Goal: Find specific page/section: Find specific page/section

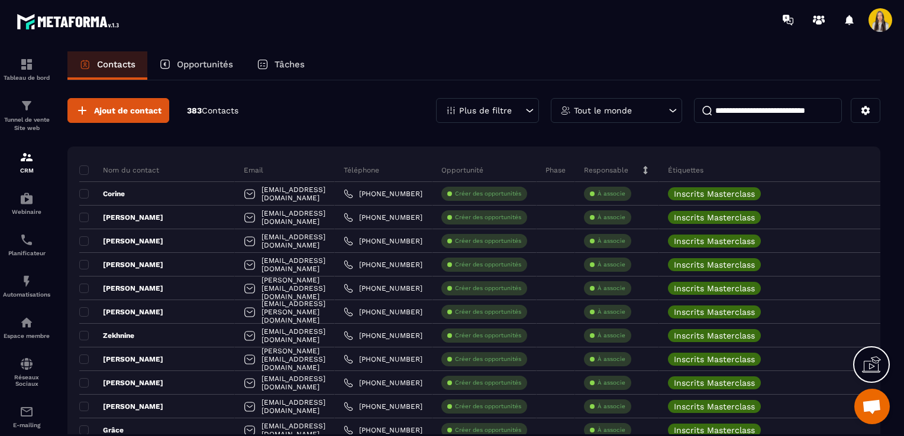
scroll to position [47, 0]
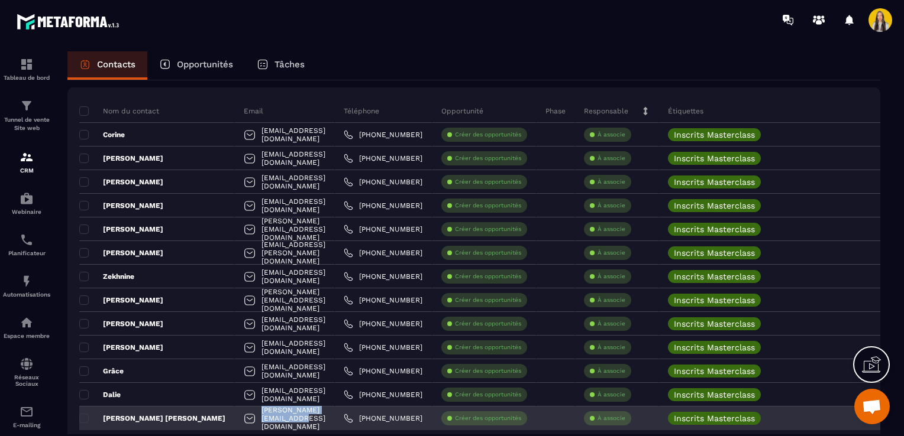
drag, startPoint x: 334, startPoint y: 417, endPoint x: 238, endPoint y: 413, distance: 95.9
click at [238, 413] on div "[PERSON_NAME][EMAIL_ADDRESS][DOMAIN_NAME]" at bounding box center [285, 419] width 100 height 24
copy p "[PERSON_NAME][EMAIL_ADDRESS][DOMAIN_NAME]"
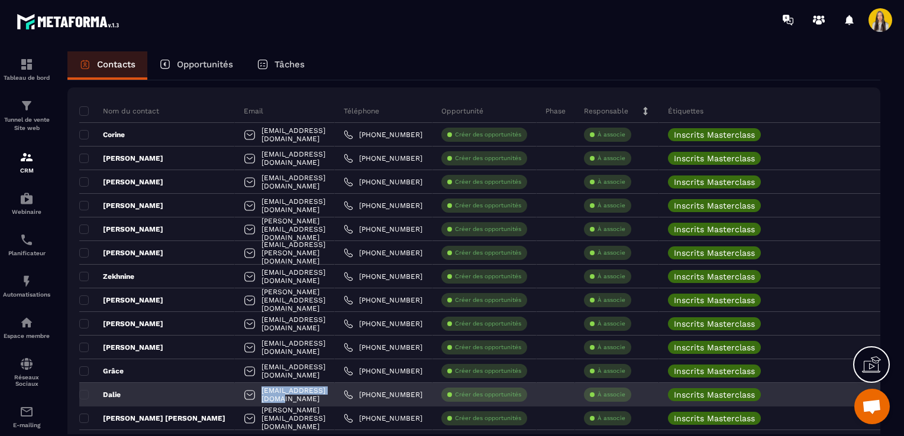
drag, startPoint x: 325, startPoint y: 393, endPoint x: 239, endPoint y: 396, distance: 86.4
click at [239, 396] on div "[EMAIL_ADDRESS][DOMAIN_NAME]" at bounding box center [285, 395] width 100 height 24
copy p "[EMAIL_ADDRESS][DOMAIN_NAME]"
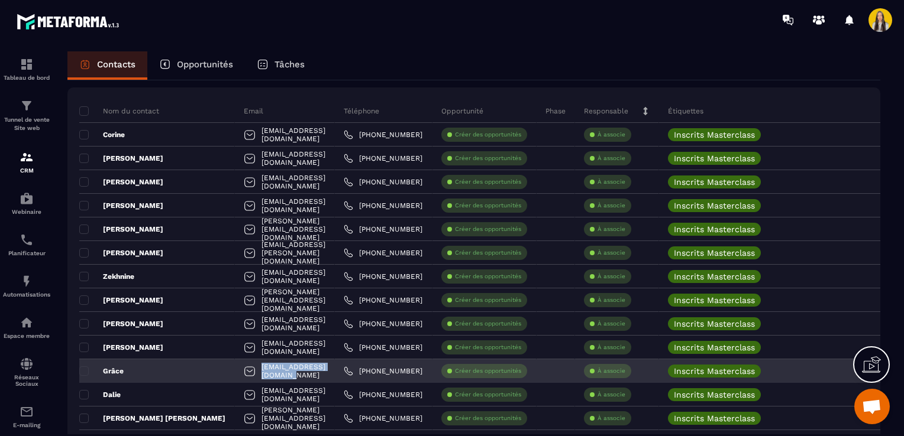
drag, startPoint x: 357, startPoint y: 372, endPoint x: 238, endPoint y: 377, distance: 119.0
click at [238, 377] on div "[EMAIL_ADDRESS][DOMAIN_NAME]" at bounding box center [285, 372] width 100 height 24
copy p "[EMAIL_ADDRESS][DOMAIN_NAME]"
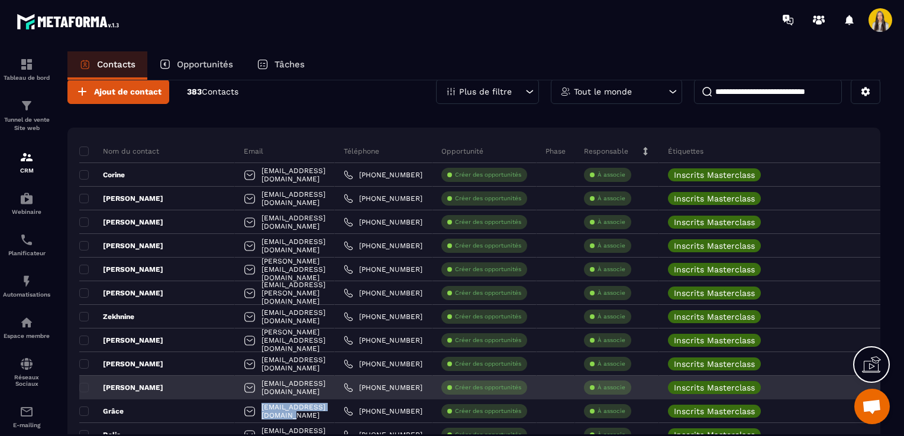
scroll to position [0, 0]
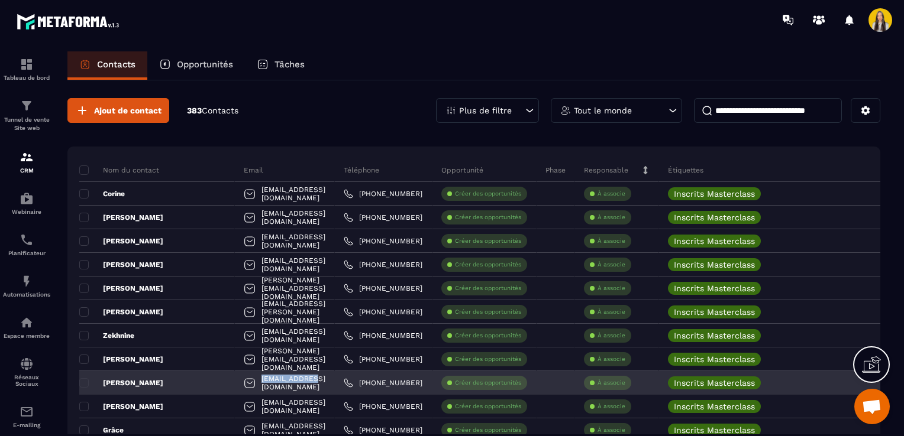
drag, startPoint x: 300, startPoint y: 381, endPoint x: 236, endPoint y: 380, distance: 64.5
click at [236, 380] on div "[EMAIL_ADDRESS][DOMAIN_NAME]" at bounding box center [285, 383] width 100 height 24
copy p "[EMAIL_ADDRESS][DOMAIN_NAME]"
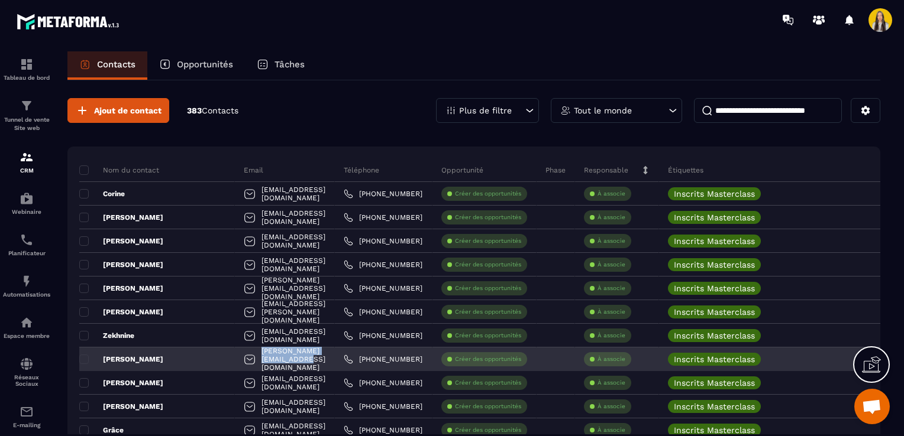
drag, startPoint x: 345, startPoint y: 360, endPoint x: 239, endPoint y: 358, distance: 105.9
click at [239, 358] on div "[PERSON_NAME][EMAIL_ADDRESS][DOMAIN_NAME]" at bounding box center [285, 360] width 100 height 24
copy p "[PERSON_NAME][EMAIL_ADDRESS][DOMAIN_NAME]"
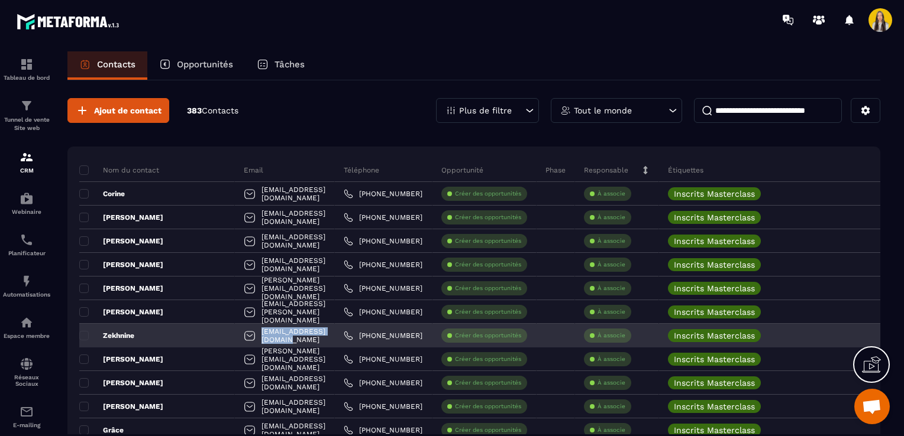
drag, startPoint x: 338, startPoint y: 336, endPoint x: 240, endPoint y: 332, distance: 97.7
click at [240, 332] on div "[EMAIL_ADDRESS][DOMAIN_NAME]" at bounding box center [285, 336] width 100 height 24
copy p "[EMAIL_ADDRESS][DOMAIN_NAME]"
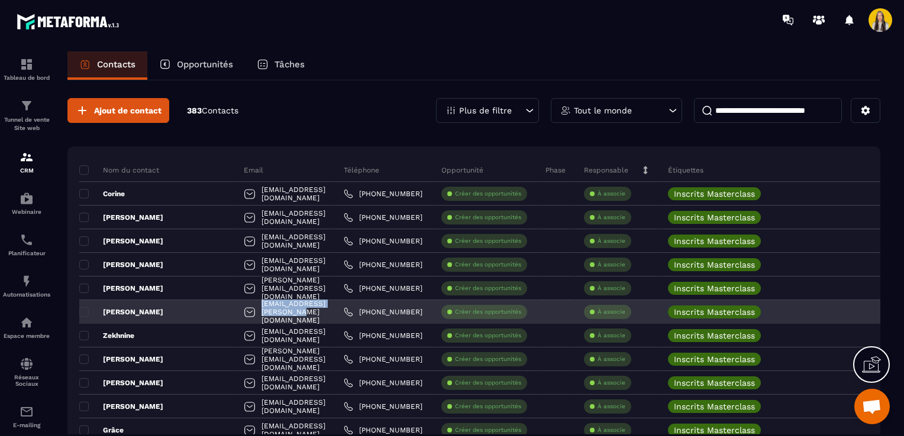
drag, startPoint x: 352, startPoint y: 309, endPoint x: 238, endPoint y: 315, distance: 113.7
click at [238, 315] on div "[EMAIL_ADDRESS][PERSON_NAME][DOMAIN_NAME]" at bounding box center [285, 312] width 100 height 24
copy p "[EMAIL_ADDRESS][PERSON_NAME][DOMAIN_NAME]"
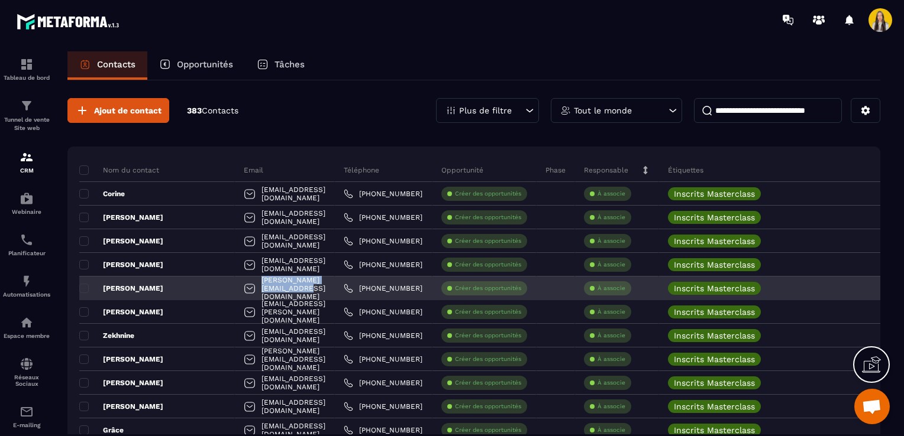
drag, startPoint x: 345, startPoint y: 287, endPoint x: 240, endPoint y: 287, distance: 104.7
click at [240, 287] on div "[PERSON_NAME][EMAIL_ADDRESS][DOMAIN_NAME]" at bounding box center [285, 289] width 100 height 24
copy p "[PERSON_NAME][EMAIL_ADDRESS][DOMAIN_NAME]"
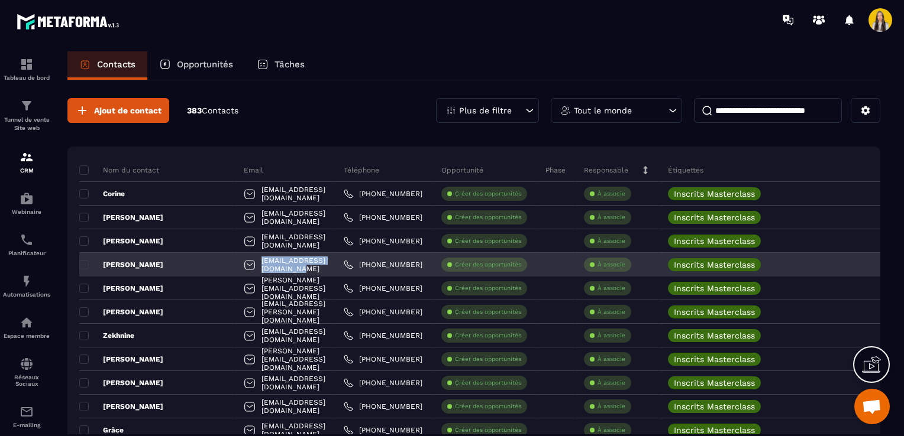
drag, startPoint x: 336, startPoint y: 259, endPoint x: 238, endPoint y: 264, distance: 98.9
click at [238, 264] on div "[EMAIL_ADDRESS][DOMAIN_NAME]" at bounding box center [285, 265] width 100 height 24
copy p "[EMAIL_ADDRESS][DOMAIN_NAME]"
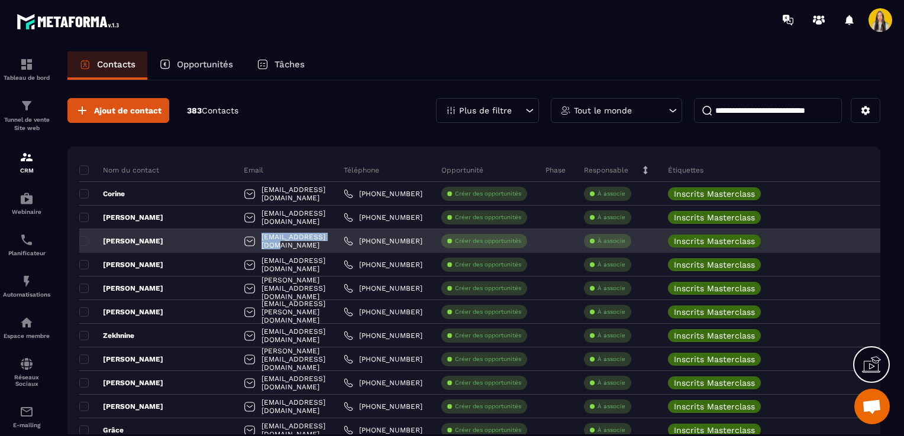
drag, startPoint x: 332, startPoint y: 242, endPoint x: 241, endPoint y: 241, distance: 91.7
click at [241, 241] on div "[EMAIL_ADDRESS][DOMAIN_NAME]" at bounding box center [285, 241] width 100 height 24
copy p "[EMAIL_ADDRESS][DOMAIN_NAME]"
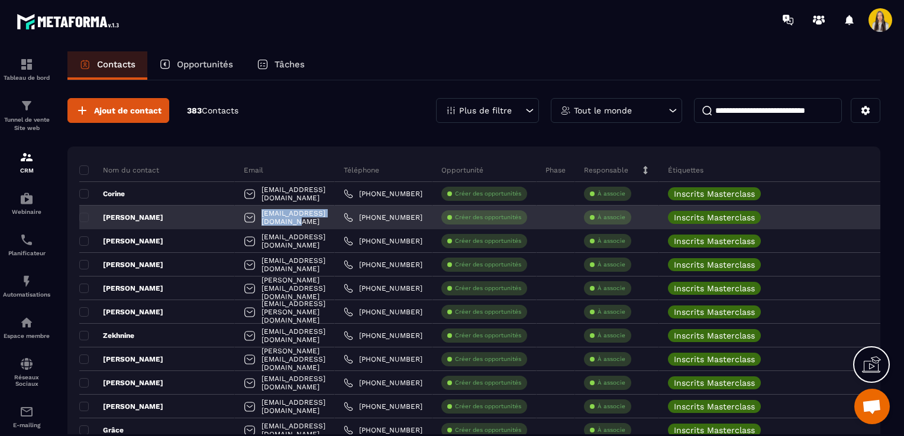
drag, startPoint x: 345, startPoint y: 218, endPoint x: 241, endPoint y: 219, distance: 104.7
click at [241, 219] on div "[EMAIL_ADDRESS][DOMAIN_NAME]" at bounding box center [285, 218] width 100 height 24
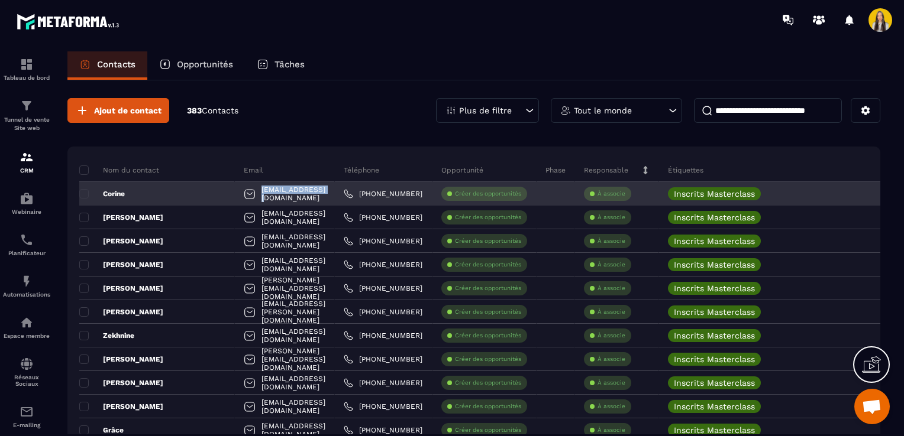
drag, startPoint x: 334, startPoint y: 193, endPoint x: 240, endPoint y: 193, distance: 94.0
click at [240, 193] on div "[EMAIL_ADDRESS][DOMAIN_NAME]" at bounding box center [285, 194] width 100 height 24
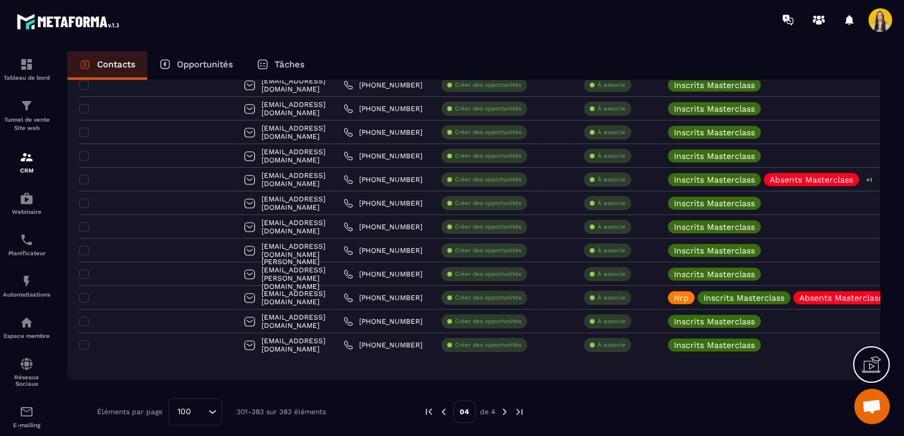
scroll to position [1796, 0]
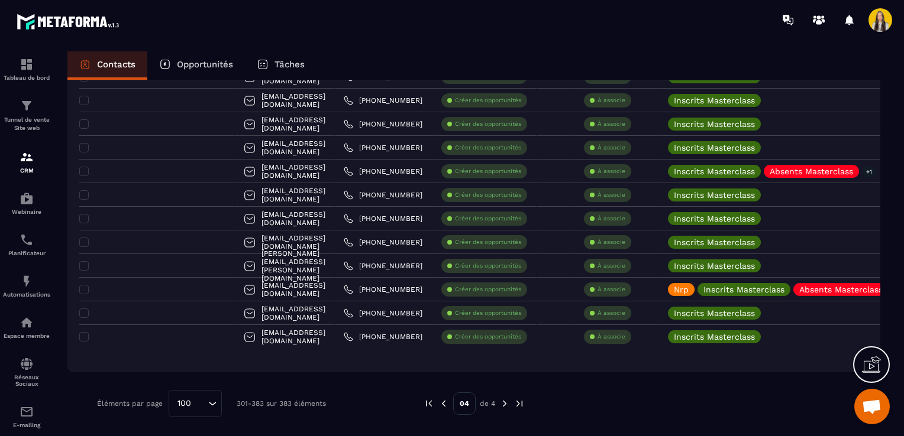
click at [446, 406] on img at bounding box center [443, 404] width 11 height 11
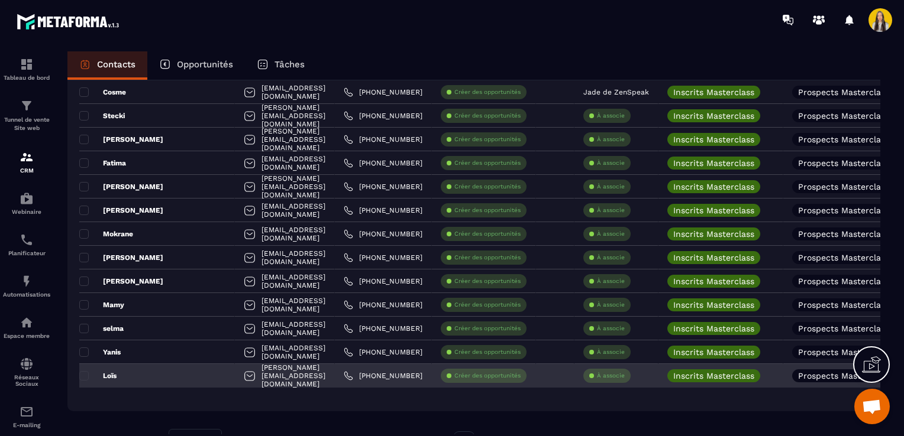
scroll to position [2139, 0]
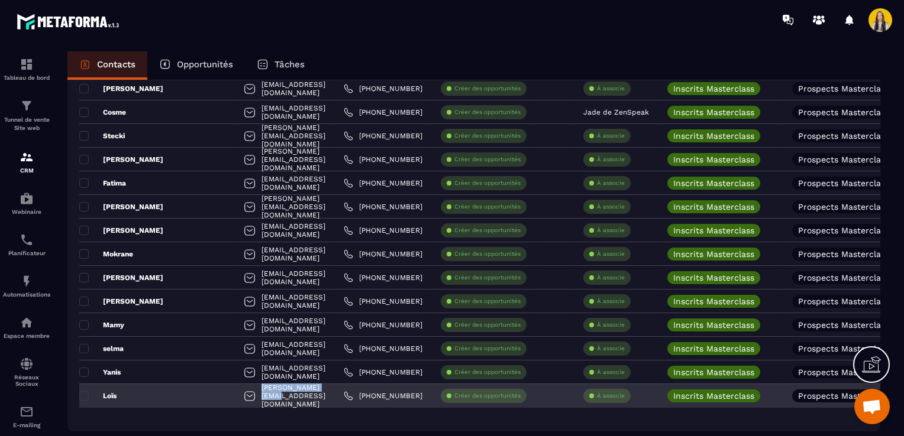
drag, startPoint x: 283, startPoint y: 396, endPoint x: 206, endPoint y: 389, distance: 76.6
click at [235, 389] on div "[PERSON_NAME][EMAIL_ADDRESS][DOMAIN_NAME]" at bounding box center [285, 396] width 100 height 24
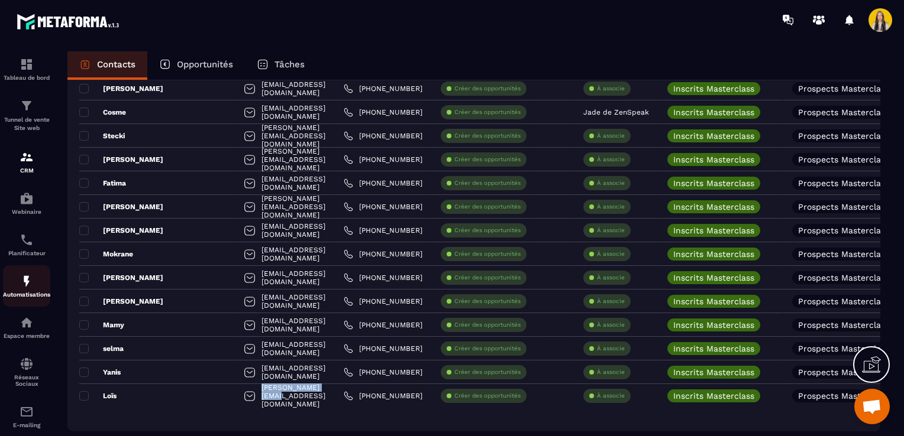
click at [33, 279] on img at bounding box center [27, 281] width 14 height 14
click at [25, 286] on img at bounding box center [27, 281] width 14 height 14
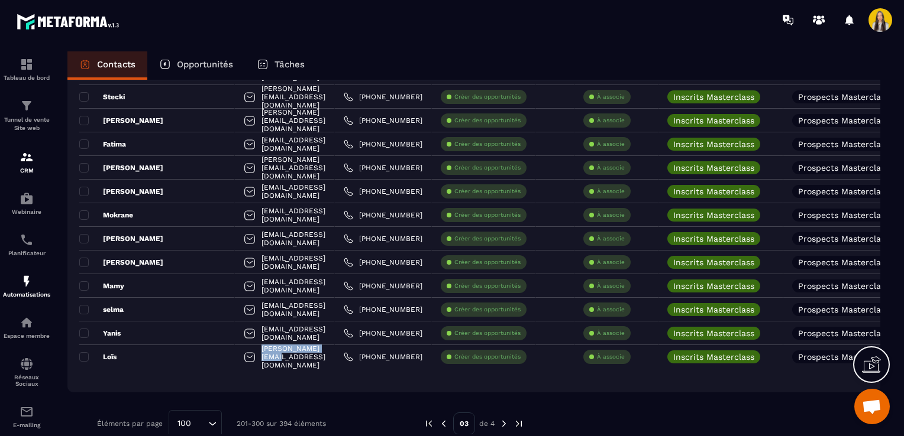
scroll to position [2199, 0]
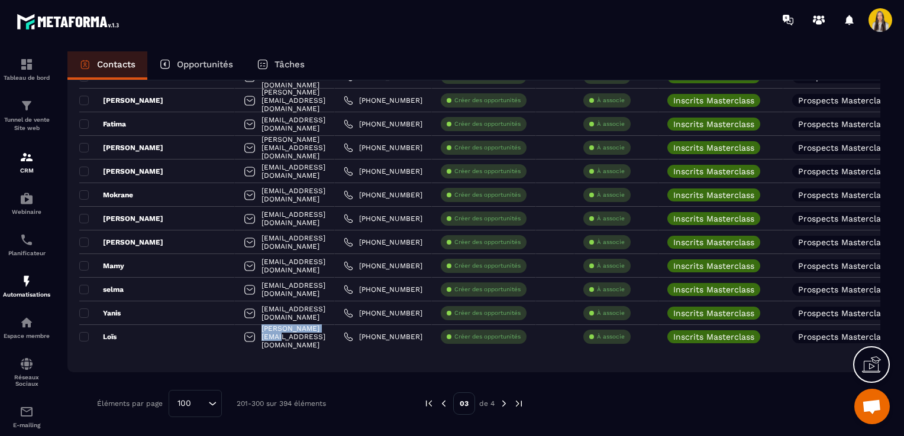
click at [502, 404] on img at bounding box center [503, 404] width 11 height 11
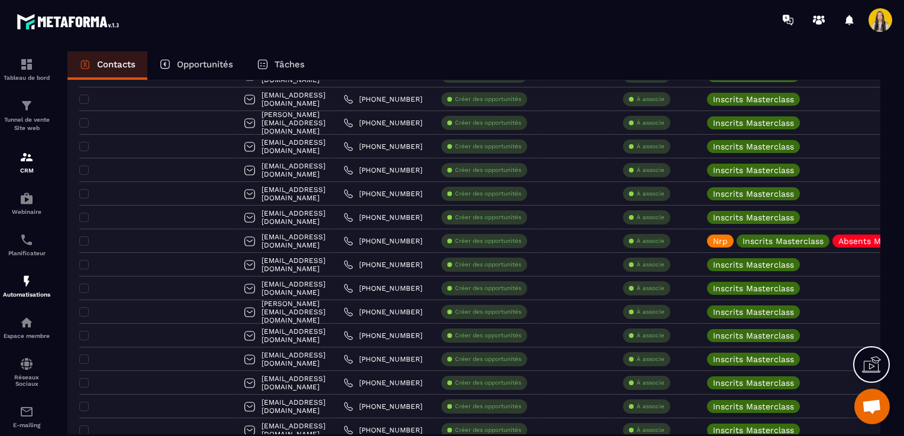
scroll to position [2057, 0]
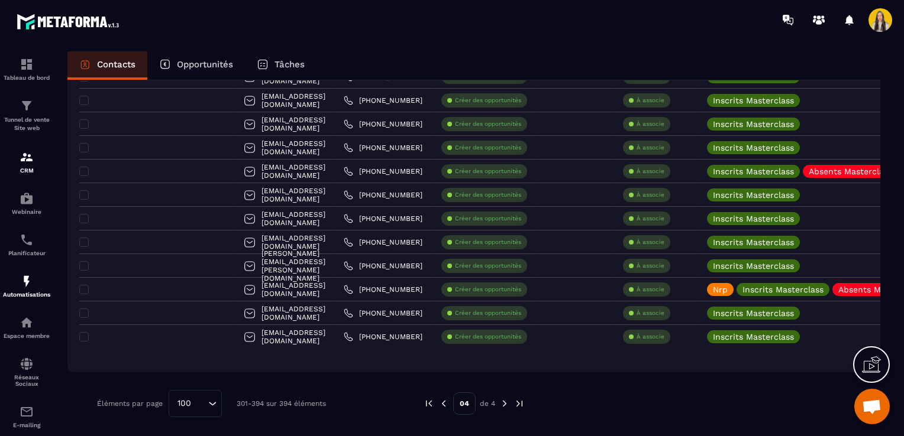
click at [442, 407] on img at bounding box center [443, 404] width 11 height 11
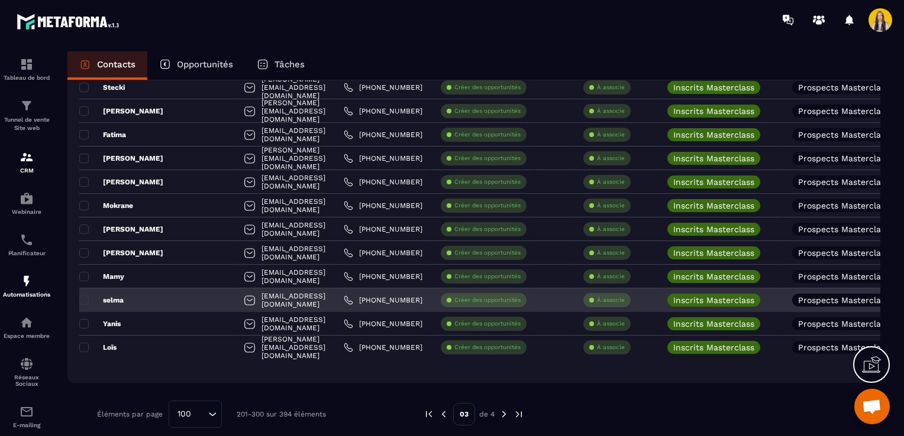
scroll to position [2199, 0]
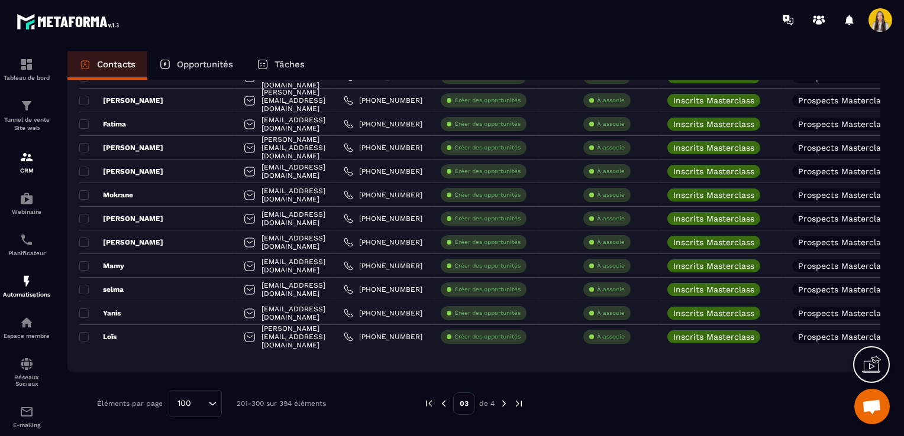
click at [442, 407] on img at bounding box center [443, 404] width 11 height 11
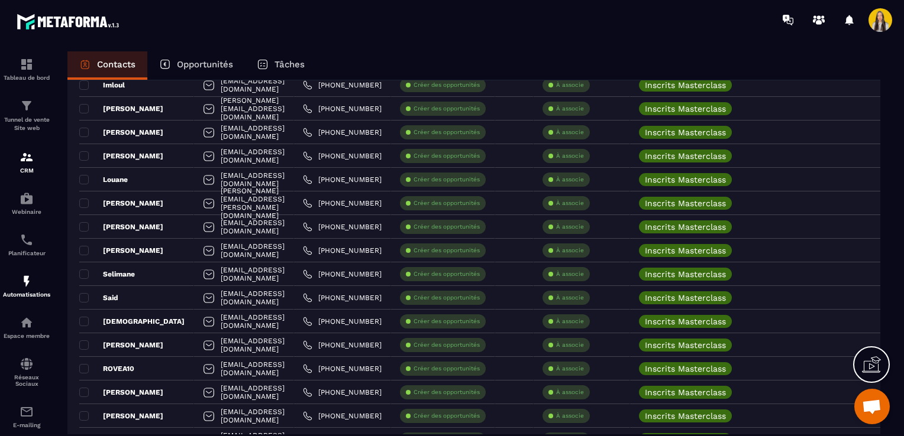
scroll to position [1740, 0]
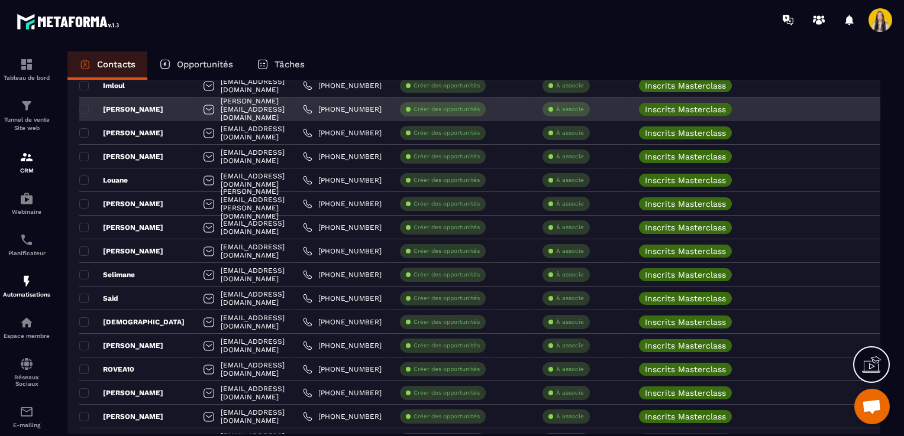
click at [125, 105] on p "[PERSON_NAME]" at bounding box center [121, 109] width 84 height 9
